Goal: Transaction & Acquisition: Obtain resource

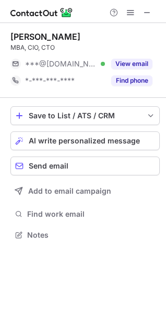
scroll to position [227, 166]
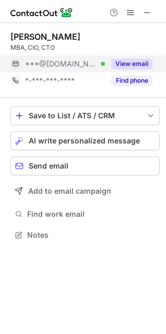
click at [127, 62] on button "View email" at bounding box center [131, 64] width 41 height 10
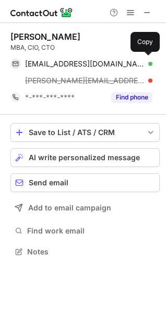
scroll to position [244, 166]
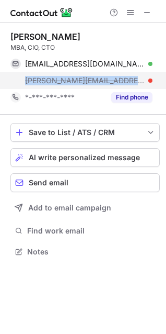
drag, startPoint x: 23, startPoint y: 77, endPoint x: 142, endPoint y: 88, distance: 119.3
click at [142, 88] on div "alexandr.provotorov@vkusnoitochka.ru" at bounding box center [81, 80] width 142 height 17
copy span "alexandr.provotorov@vkusnoitoch"
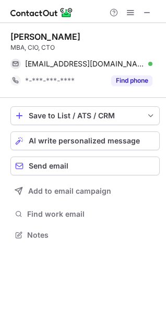
scroll to position [227, 166]
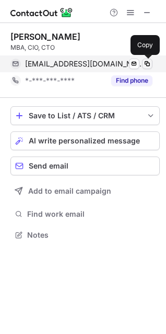
click at [147, 64] on span at bounding box center [147, 64] width 8 height 8
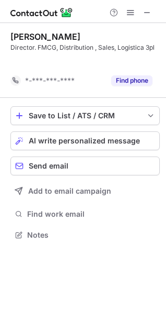
scroll to position [211, 166]
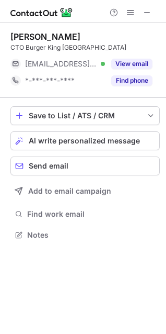
scroll to position [227, 166]
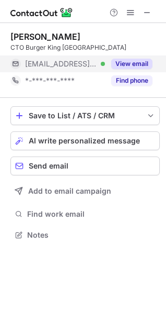
click at [131, 63] on button "View email" at bounding box center [131, 64] width 41 height 10
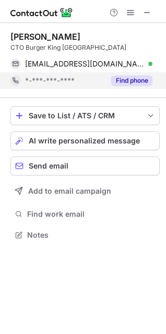
click at [130, 82] on button "Find phone" at bounding box center [131, 80] width 41 height 10
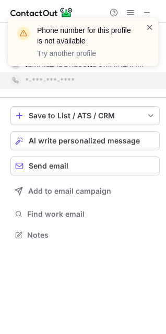
click at [150, 23] on span at bounding box center [150, 27] width 8 height 10
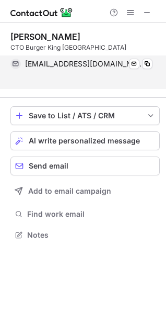
scroll to position [211, 166]
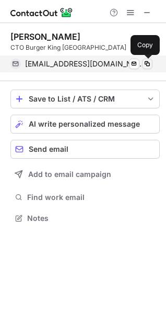
click at [150, 64] on span at bounding box center [147, 64] width 8 height 8
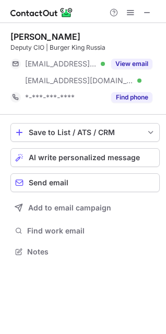
scroll to position [244, 166]
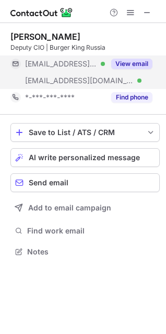
click at [128, 62] on button "View email" at bounding box center [131, 64] width 41 height 10
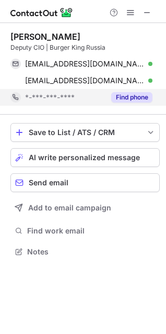
click at [130, 101] on button "Find phone" at bounding box center [131, 97] width 41 height 10
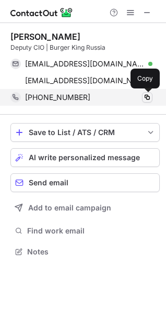
click at [149, 99] on span at bounding box center [147, 97] width 8 height 8
click at [146, 97] on span at bounding box center [147, 97] width 8 height 8
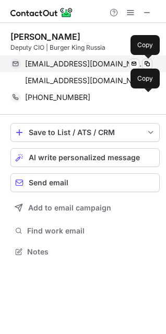
click at [147, 64] on span at bounding box center [147, 64] width 8 height 8
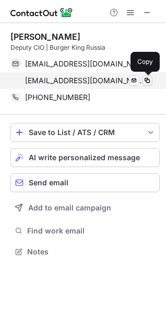
click at [151, 81] on span at bounding box center [147, 80] width 8 height 8
